Goal: Task Accomplishment & Management: Manage account settings

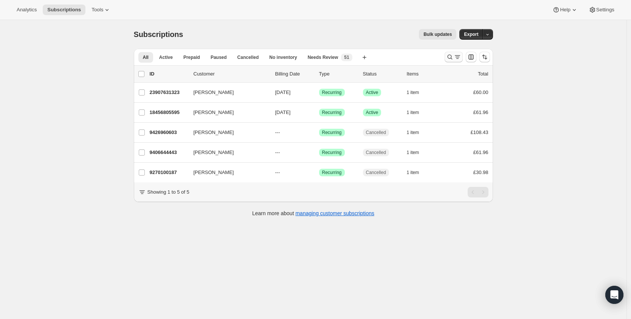
click at [451, 57] on icon "Search and filter results" at bounding box center [450, 57] width 8 height 8
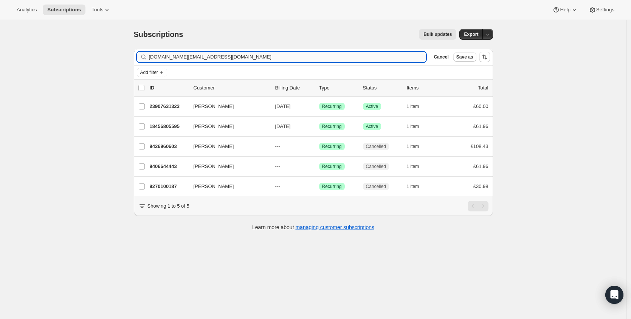
click at [258, 59] on input "[DOMAIN_NAME][EMAIL_ADDRESS][DOMAIN_NAME]" at bounding box center [288, 57] width 278 height 11
type input "[EMAIL_ADDRESS][DOMAIN_NAME]"
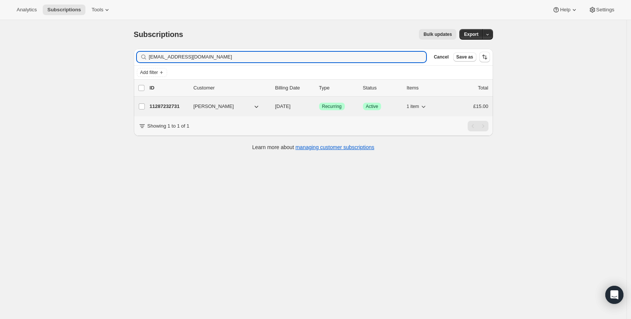
click at [181, 103] on p "11287232731" at bounding box center [169, 107] width 38 height 8
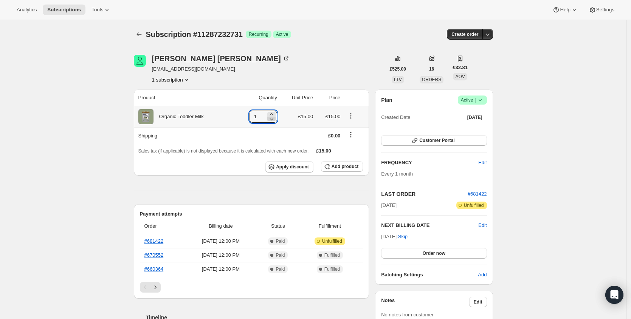
click at [273, 115] on icon at bounding box center [272, 119] width 8 height 8
click at [274, 114] on icon at bounding box center [273, 114] width 3 height 2
click at [274, 114] on icon at bounding box center [272, 115] width 8 height 8
type input "2"
click at [481, 225] on span "Edit" at bounding box center [482, 226] width 8 height 8
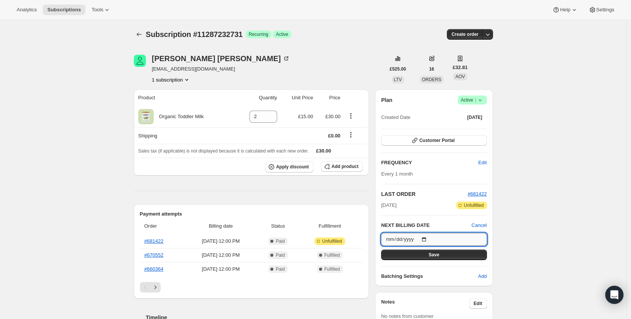
click at [427, 239] on input "[DATE]" at bounding box center [433, 239] width 105 height 13
type input "[DATE]"
click at [471, 253] on button "Save" at bounding box center [433, 255] width 105 height 11
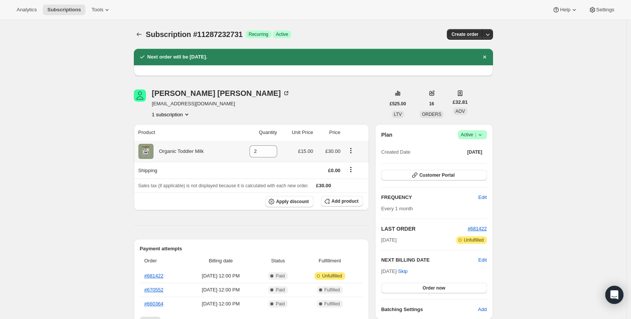
click at [186, 153] on div "Organic Toddler Milk" at bounding box center [178, 152] width 50 height 8
click at [186, 152] on div "Organic Toddler Milk" at bounding box center [178, 152] width 50 height 8
copy div "Organic Toddler Milk"
click at [439, 287] on span "Order now" at bounding box center [434, 288] width 23 height 6
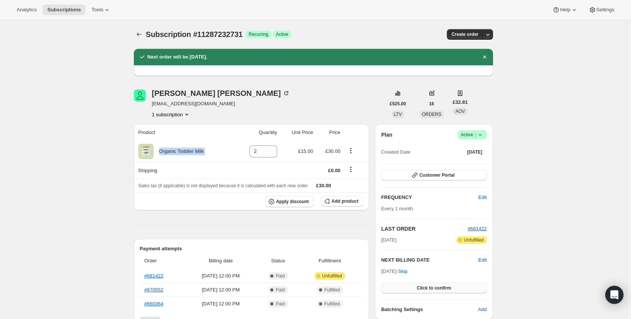
click at [439, 286] on span "Click to confirm" at bounding box center [434, 288] width 34 height 6
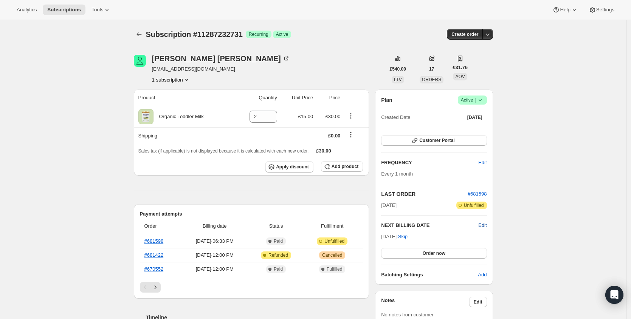
click at [486, 223] on span "Edit" at bounding box center [482, 226] width 8 height 8
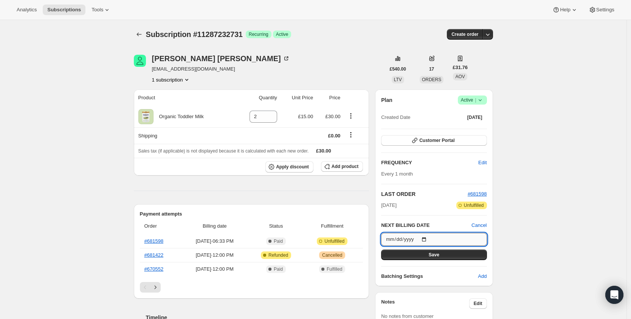
click at [429, 238] on input "[DATE]" at bounding box center [433, 239] width 105 height 13
type input "[DATE]"
click at [453, 257] on button "Save" at bounding box center [433, 255] width 105 height 11
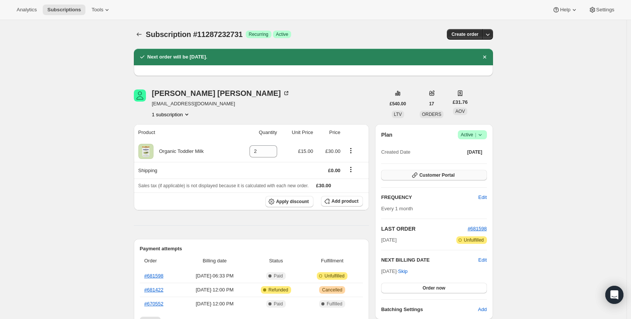
click at [463, 178] on button "Customer Portal" at bounding box center [433, 175] width 105 height 11
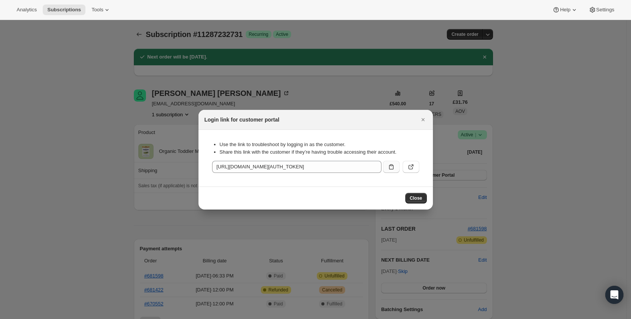
click at [393, 168] on icon ":r3s:" at bounding box center [391, 166] width 5 height 5
